Goal: Task Accomplishment & Management: Complete application form

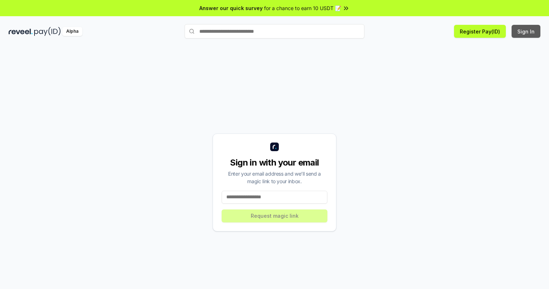
click at [527, 31] on button "Sign In" at bounding box center [526, 31] width 29 height 13
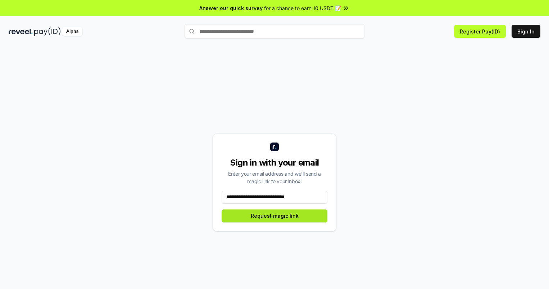
type input "**********"
click at [275, 216] on button "Request magic link" at bounding box center [275, 215] width 106 height 13
